Goal: Task Accomplishment & Management: Use online tool/utility

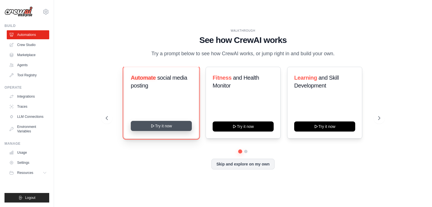
click at [165, 126] on button "Try it now" at bounding box center [161, 126] width 61 height 10
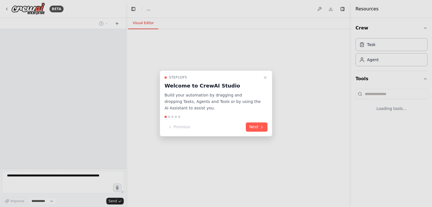
select select "****"
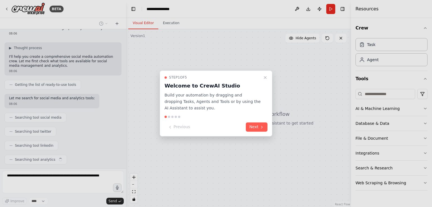
scroll to position [37, 0]
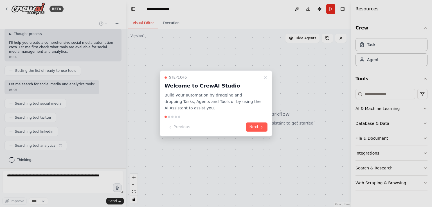
click at [170, 116] on div at bounding box center [169, 117] width 2 height 2
click at [173, 115] on div "Step 1 of 5 Welcome to CrewAI Studio Build your automation by dragging and drop…" at bounding box center [216, 104] width 112 height 66
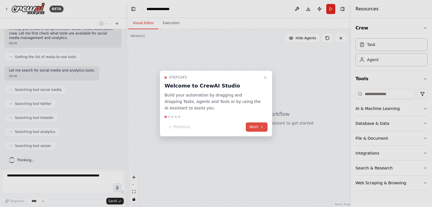
click at [254, 128] on button "Next" at bounding box center [257, 127] width 22 height 9
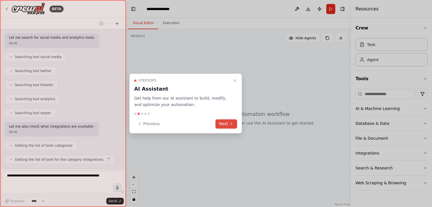
scroll to position [98, 0]
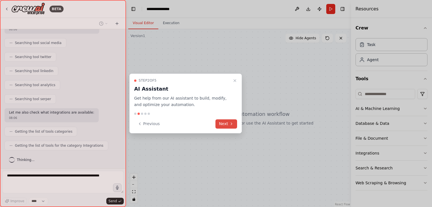
click at [224, 126] on button "Next" at bounding box center [226, 123] width 22 height 9
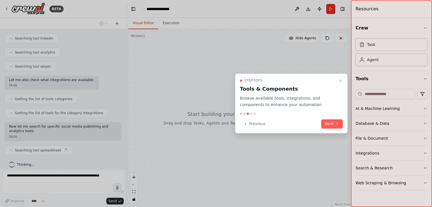
scroll to position [135, 0]
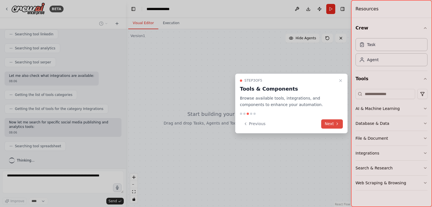
click at [332, 124] on button "Next" at bounding box center [332, 123] width 22 height 9
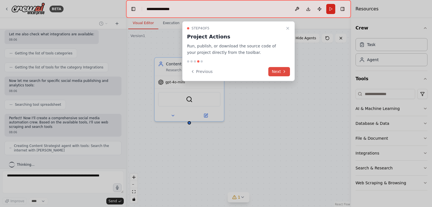
scroll to position [181, 0]
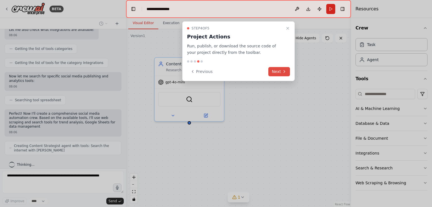
click at [276, 71] on button "Next" at bounding box center [279, 71] width 22 height 9
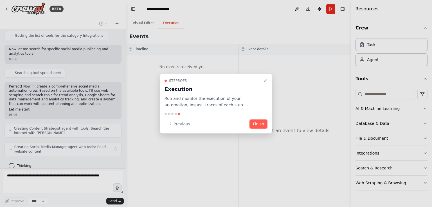
scroll to position [213, 0]
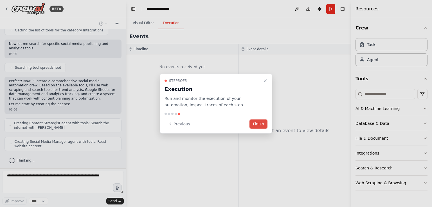
click at [253, 122] on button "Finish" at bounding box center [258, 123] width 18 height 9
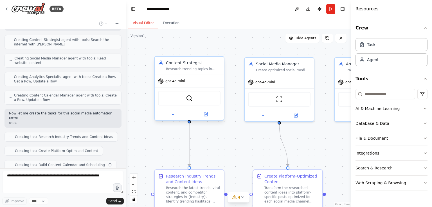
scroll to position [310, 0]
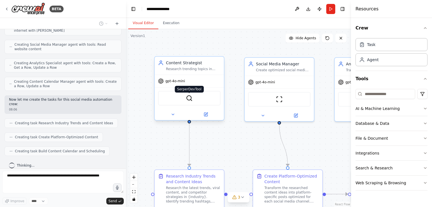
click at [190, 98] on img at bounding box center [189, 98] width 7 height 7
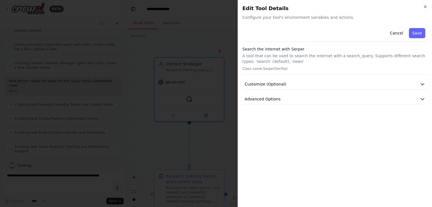
scroll to position [325, 0]
click at [278, 18] on span "Configure your tool's environment variables and actions." at bounding box center [334, 18] width 185 height 6
click at [309, 28] on div "Cancel Save" at bounding box center [334, 34] width 185 height 16
click at [309, 32] on div "Cancel Save" at bounding box center [334, 34] width 185 height 16
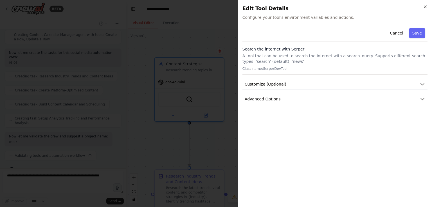
click at [279, 45] on div "Cancel Save Search the internet with Serper A tool that can be used to search t…" at bounding box center [334, 65] width 185 height 79
click at [279, 59] on p "A tool that can be used to search the internet with a search_query. Supports di…" at bounding box center [334, 58] width 185 height 11
click at [263, 68] on p "Class name: SerperDevTool" at bounding box center [334, 69] width 185 height 4
click at [424, 6] on icon "button" at bounding box center [425, 6] width 4 height 4
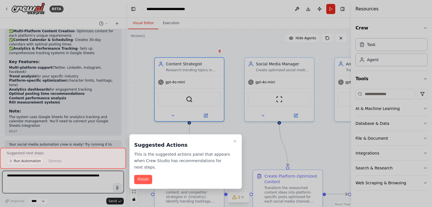
scroll to position [613, 0]
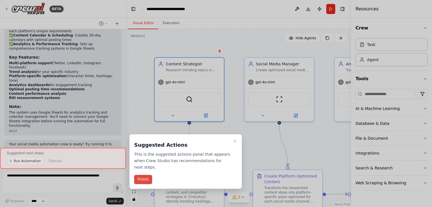
click at [141, 175] on button "Finish" at bounding box center [143, 179] width 18 height 9
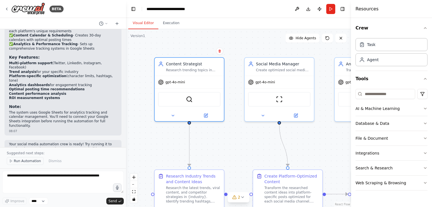
click at [21, 162] on span "Run Automation" at bounding box center [27, 161] width 27 height 4
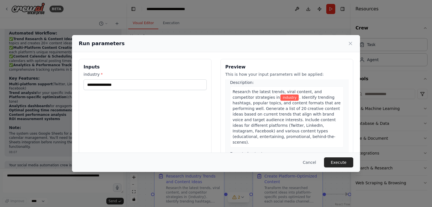
scroll to position [0, 0]
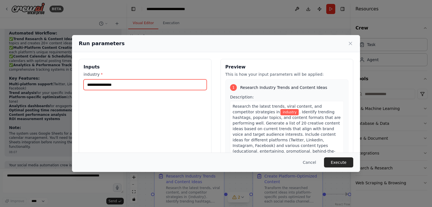
click at [106, 84] on input "industry *" at bounding box center [144, 85] width 123 height 11
type input "*"
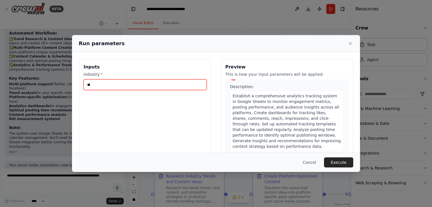
type input "*"
type input "*********"
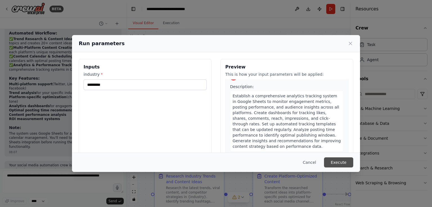
click at [349, 162] on button "Execute" at bounding box center [338, 163] width 29 height 10
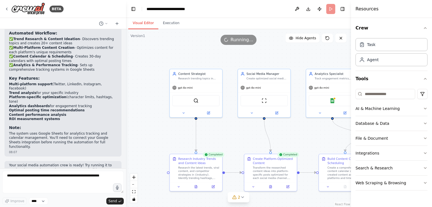
click at [337, 59] on div ".deletable-edge-delete-btn { width: 20px; height: 20px; border: 0px solid #ffff…" at bounding box center [238, 118] width 225 height 178
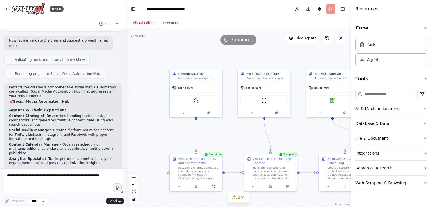
scroll to position [439, 0]
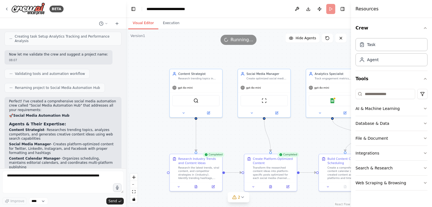
drag, startPoint x: 131, startPoint y: 131, endPoint x: 133, endPoint y: 122, distance: 9.3
click at [132, 127] on div ".deletable-edge-delete-btn { width: 20px; height: 20px; border: 0px solid #ffff…" at bounding box center [238, 118] width 225 height 178
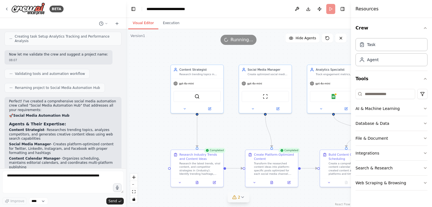
click at [242, 197] on icon at bounding box center [242, 197] width 4 height 4
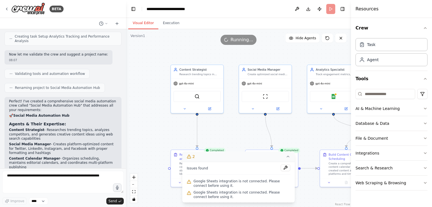
click at [293, 126] on div ".deletable-edge-delete-btn { width: 20px; height: 20px; border: 0px solid #ffff…" at bounding box center [238, 118] width 225 height 178
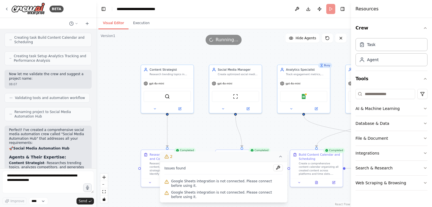
scroll to position [490, 0]
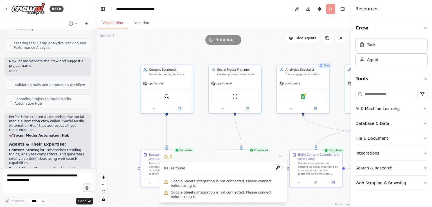
drag, startPoint x: 124, startPoint y: 133, endPoint x: 96, endPoint y: 146, distance: 31.0
click at [96, 146] on div "BETA Create a crew that schedules and publishes social media content across mul…" at bounding box center [216, 103] width 432 height 207
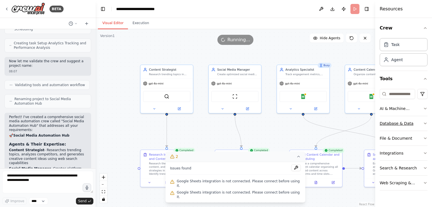
drag, startPoint x: 352, startPoint y: 116, endPoint x: 399, endPoint y: 120, distance: 47.3
click at [399, 120] on div "Resources Crew Task Agent Tools AI & Machine Learning Database & Data File & Do…" at bounding box center [403, 103] width 57 height 207
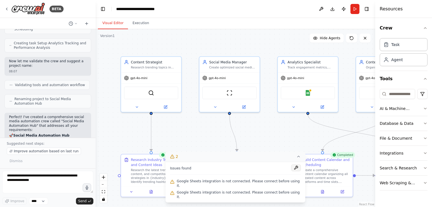
click at [291, 171] on button at bounding box center [296, 168] width 10 height 7
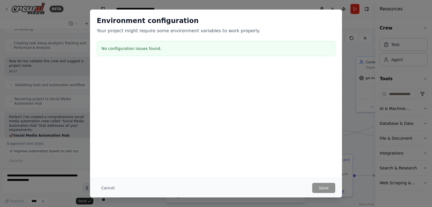
click at [164, 50] on h3 "No configuration issues found." at bounding box center [215, 49] width 229 height 6
click at [78, 177] on div "Environment configuration Your project might require some environment variables…" at bounding box center [216, 103] width 432 height 207
click at [101, 188] on button "Cancel" at bounding box center [108, 188] width 22 height 10
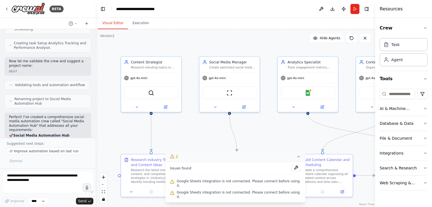
click at [94, 99] on div at bounding box center [94, 103] width 2 height 207
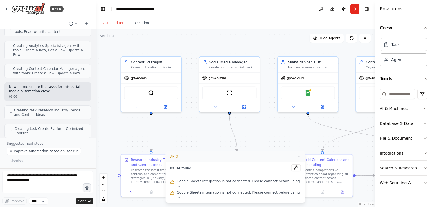
scroll to position [352, 0]
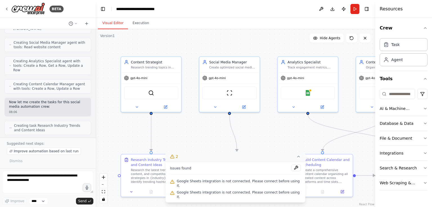
drag, startPoint x: 97, startPoint y: 82, endPoint x: 100, endPoint y: 76, distance: 7.2
click at [99, 79] on div ".deletable-edge-delete-btn { width: 20px; height: 20px; border: 0px solid #ffff…" at bounding box center [235, 118] width 279 height 178
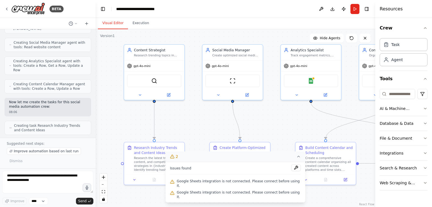
drag, startPoint x: 103, startPoint y: 60, endPoint x: 103, endPoint y: 57, distance: 2.9
click at [103, 57] on div ".deletable-edge-delete-btn { width: 20px; height: 20px; border: 0px solid #ffff…" at bounding box center [235, 118] width 279 height 178
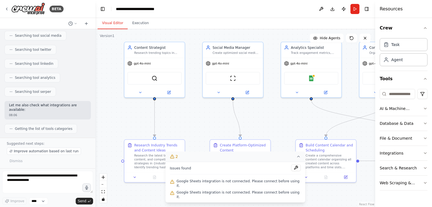
scroll to position [131, 0]
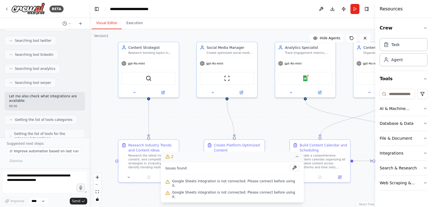
drag, startPoint x: 94, startPoint y: 58, endPoint x: 89, endPoint y: 54, distance: 6.2
click at [89, 54] on div "BETA Create a crew that schedules and publishes social media content across mul…" at bounding box center [216, 103] width 432 height 207
click at [87, 59] on div at bounding box center [88, 103] width 2 height 207
click at [396, 92] on input at bounding box center [396, 94] width 35 height 10
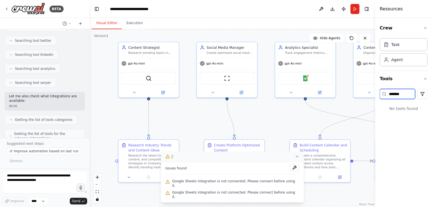
type input "*******"
click at [294, 159] on icon at bounding box center [296, 157] width 4 height 4
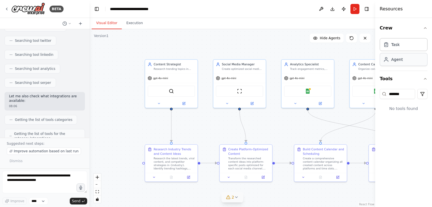
click at [393, 60] on div "Agent" at bounding box center [397, 60] width 12 height 6
click at [401, 62] on div "Agent" at bounding box center [403, 59] width 48 height 13
click at [394, 47] on div "Task" at bounding box center [403, 44] width 48 height 13
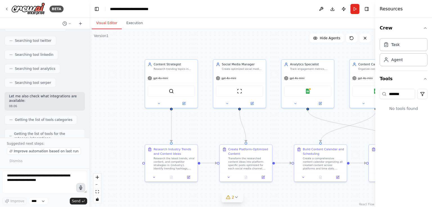
click at [81, 186] on icon "button" at bounding box center [80, 188] width 5 height 5
click at [39, 178] on textarea at bounding box center [44, 182] width 85 height 22
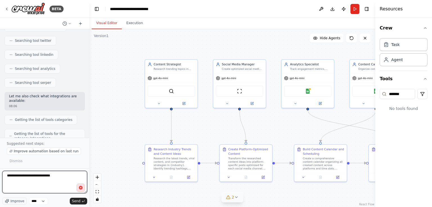
type textarea "**********"
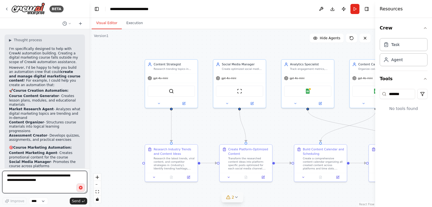
scroll to position [933, 0]
